Goal: Task Accomplishment & Management: Manage account settings

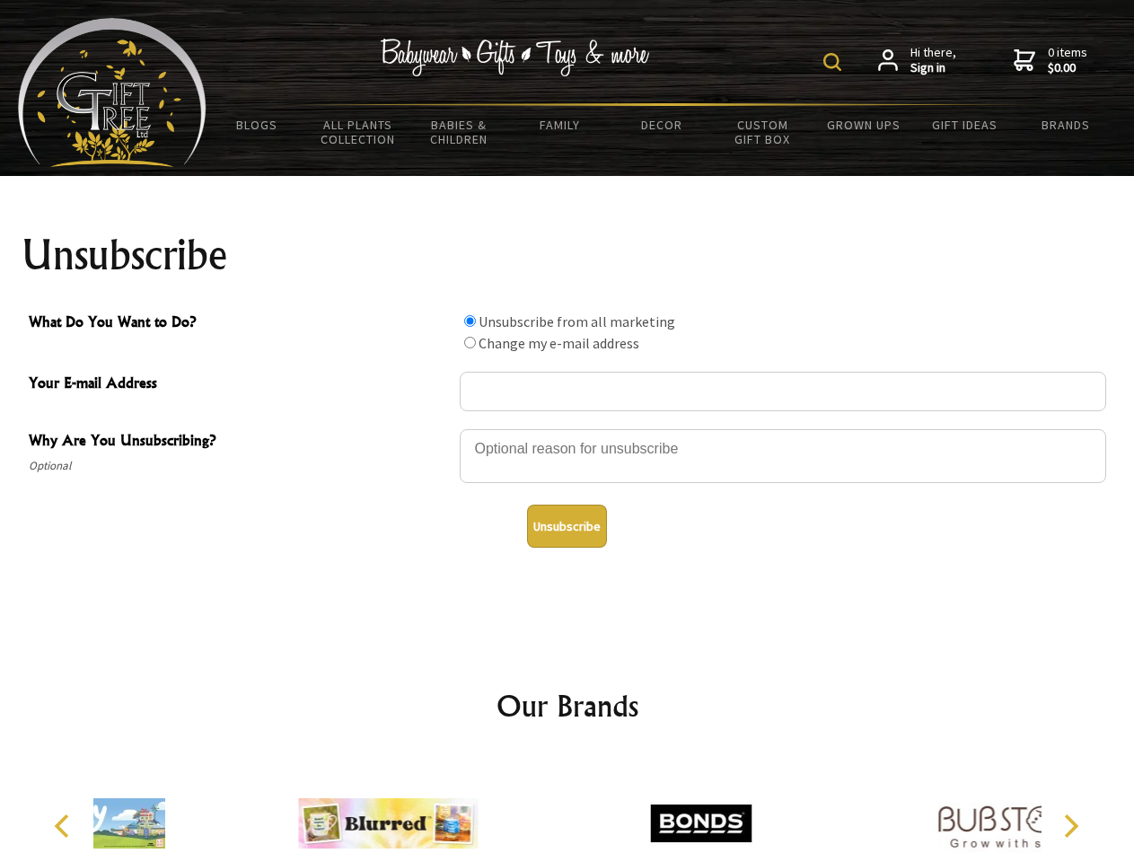
click at [835, 62] on img at bounding box center [833, 62] width 18 height 18
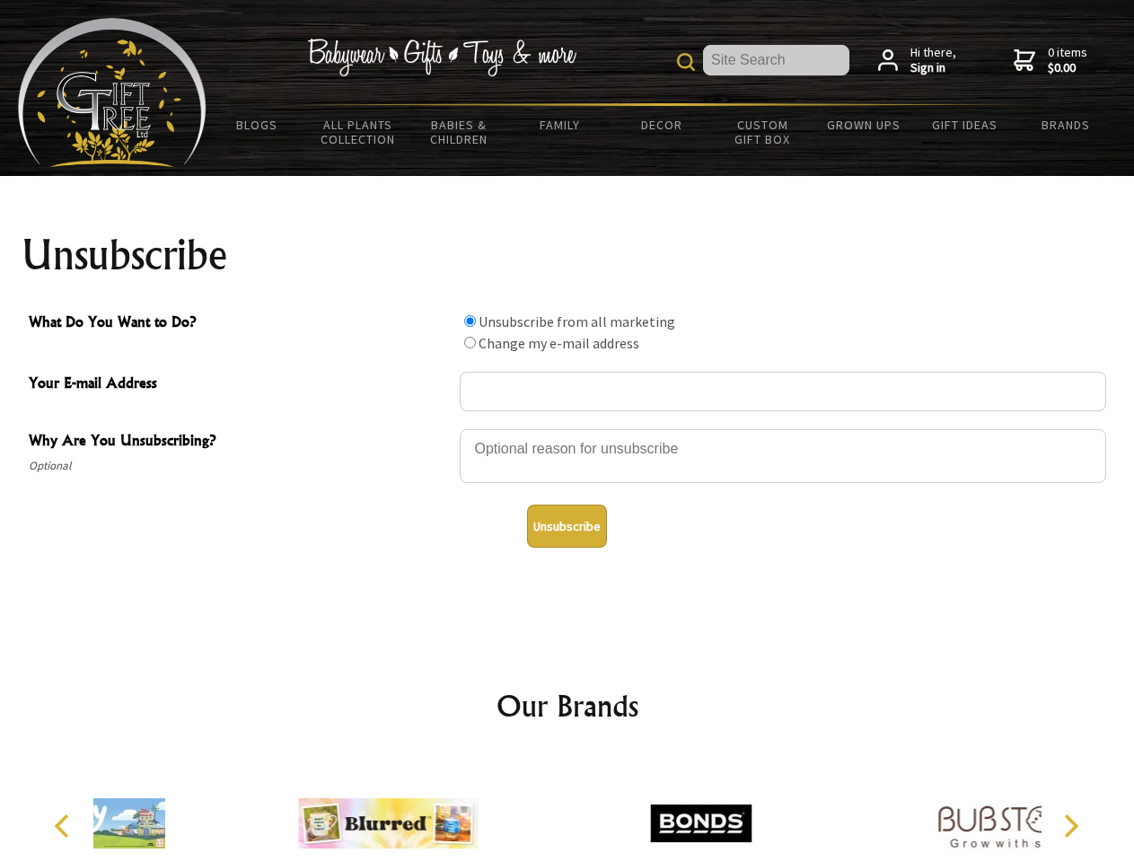
click at [568, 428] on div at bounding box center [783, 459] width 647 height 63
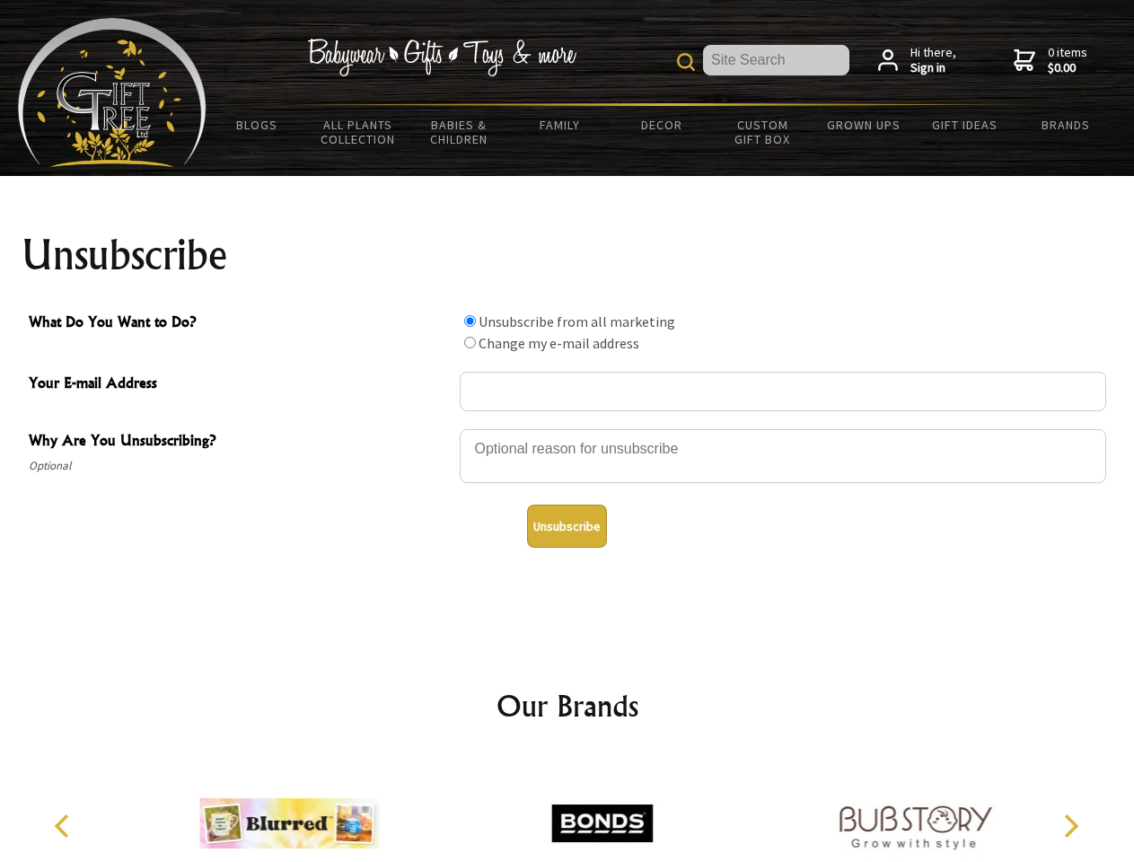
click at [470, 321] on input "What Do You Want to Do?" at bounding box center [470, 321] width 12 height 12
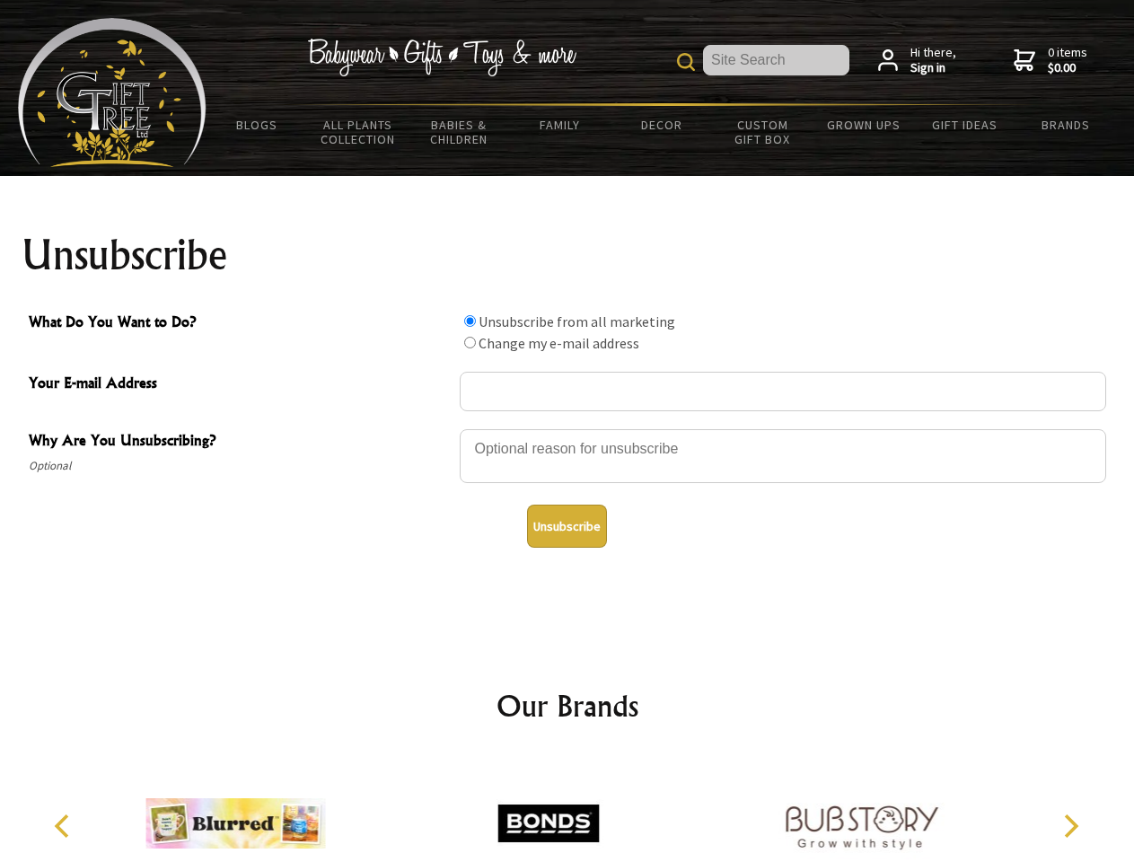
click at [470, 342] on input "What Do You Want to Do?" at bounding box center [470, 343] width 12 height 12
radio input "true"
click at [567, 526] on button "Unsubscribe" at bounding box center [567, 526] width 80 height 43
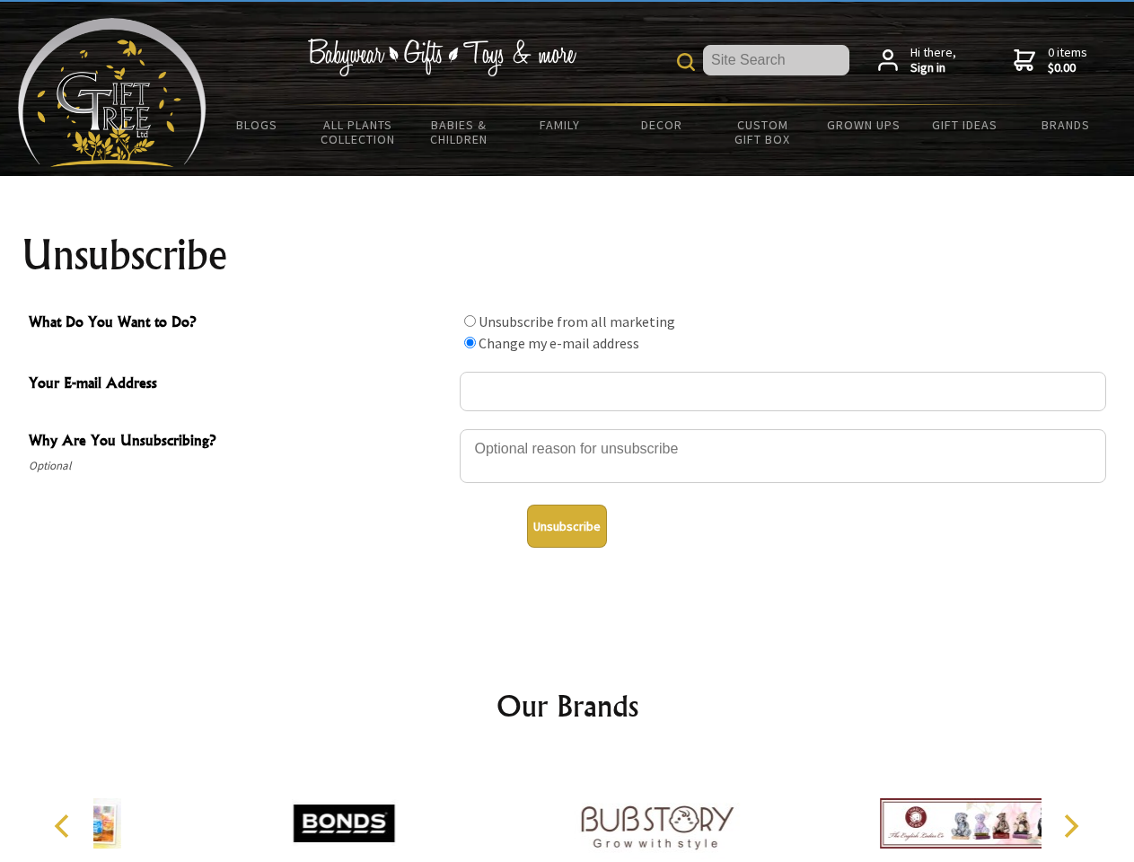
click at [65, 826] on icon "Previous" at bounding box center [63, 826] width 23 height 23
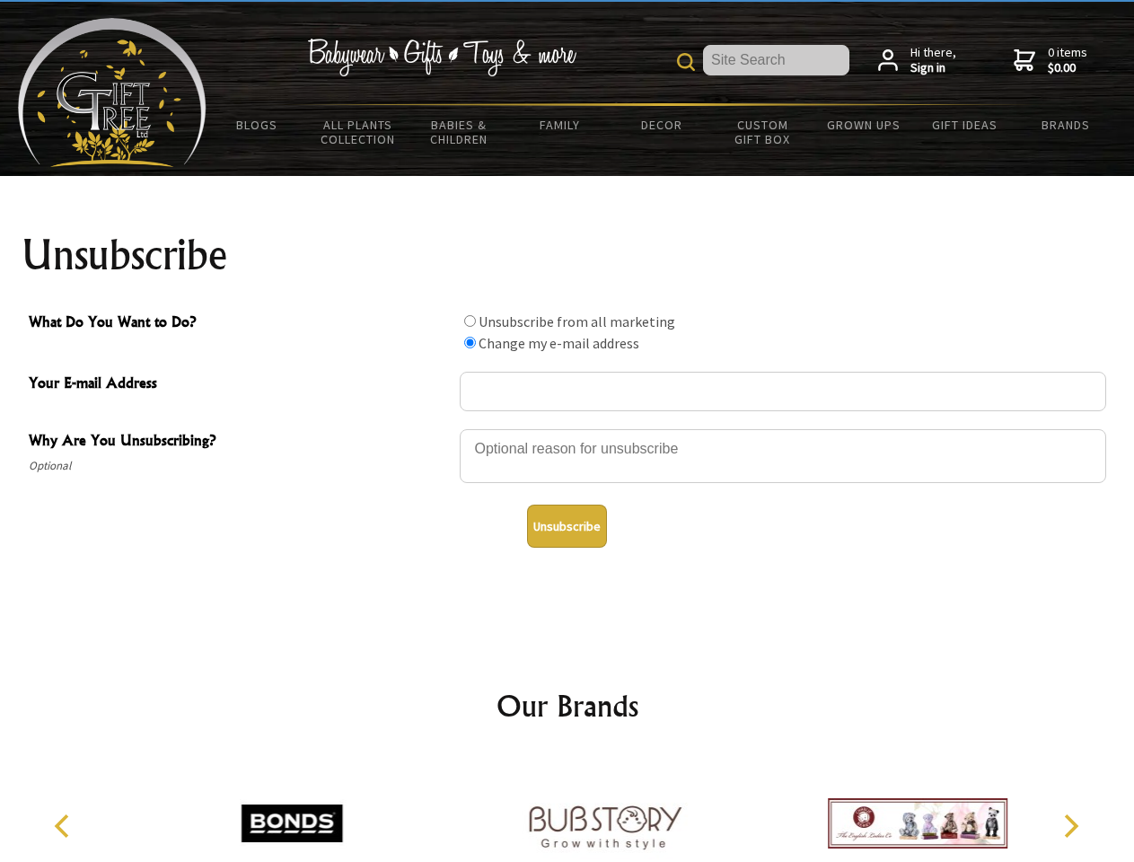
click at [1071, 826] on icon "Next" at bounding box center [1069, 826] width 23 height 23
